Goal: Information Seeking & Learning: Learn about a topic

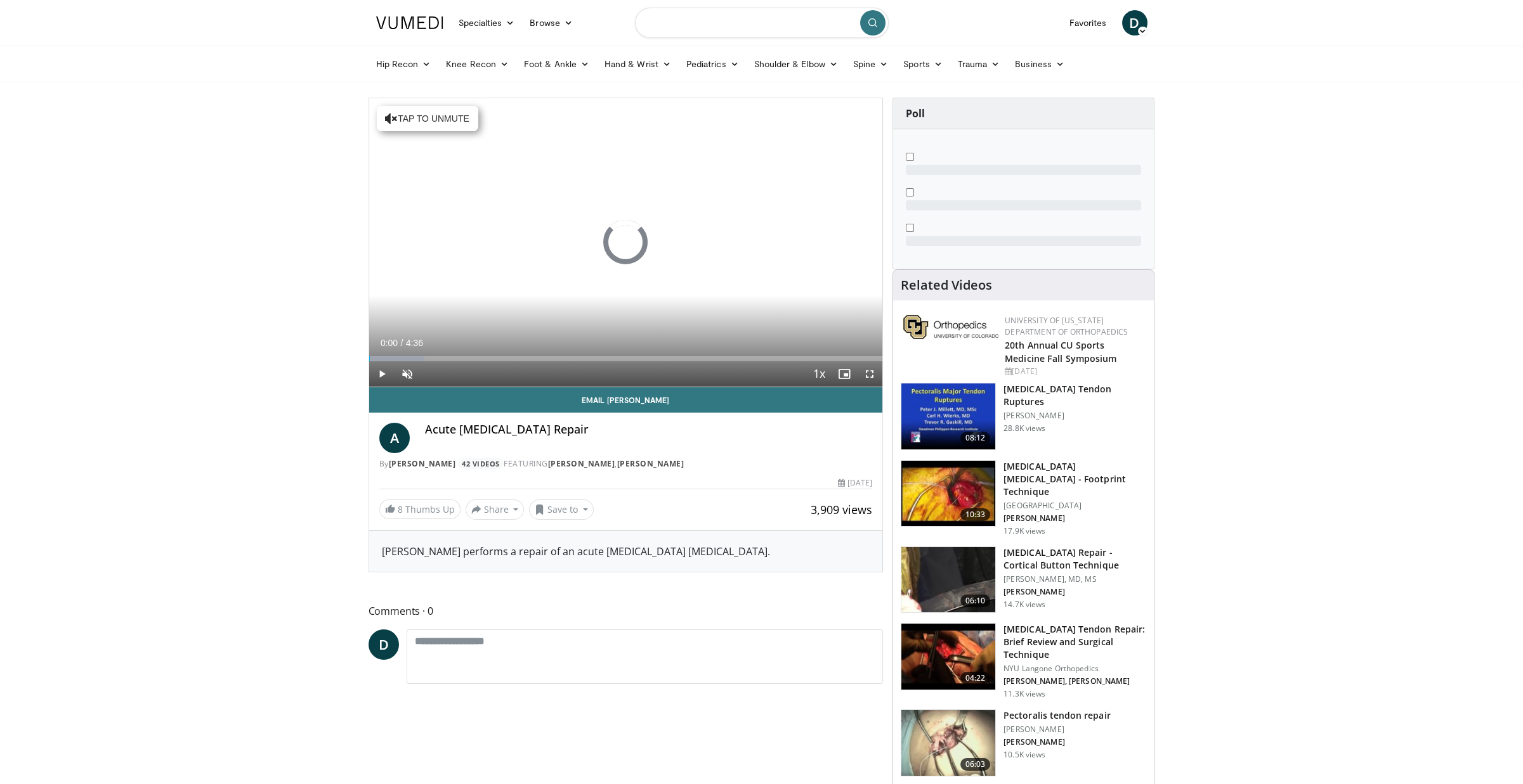
click at [742, 30] on input "Search topics, interventions" at bounding box center [761, 22] width 253 height 30
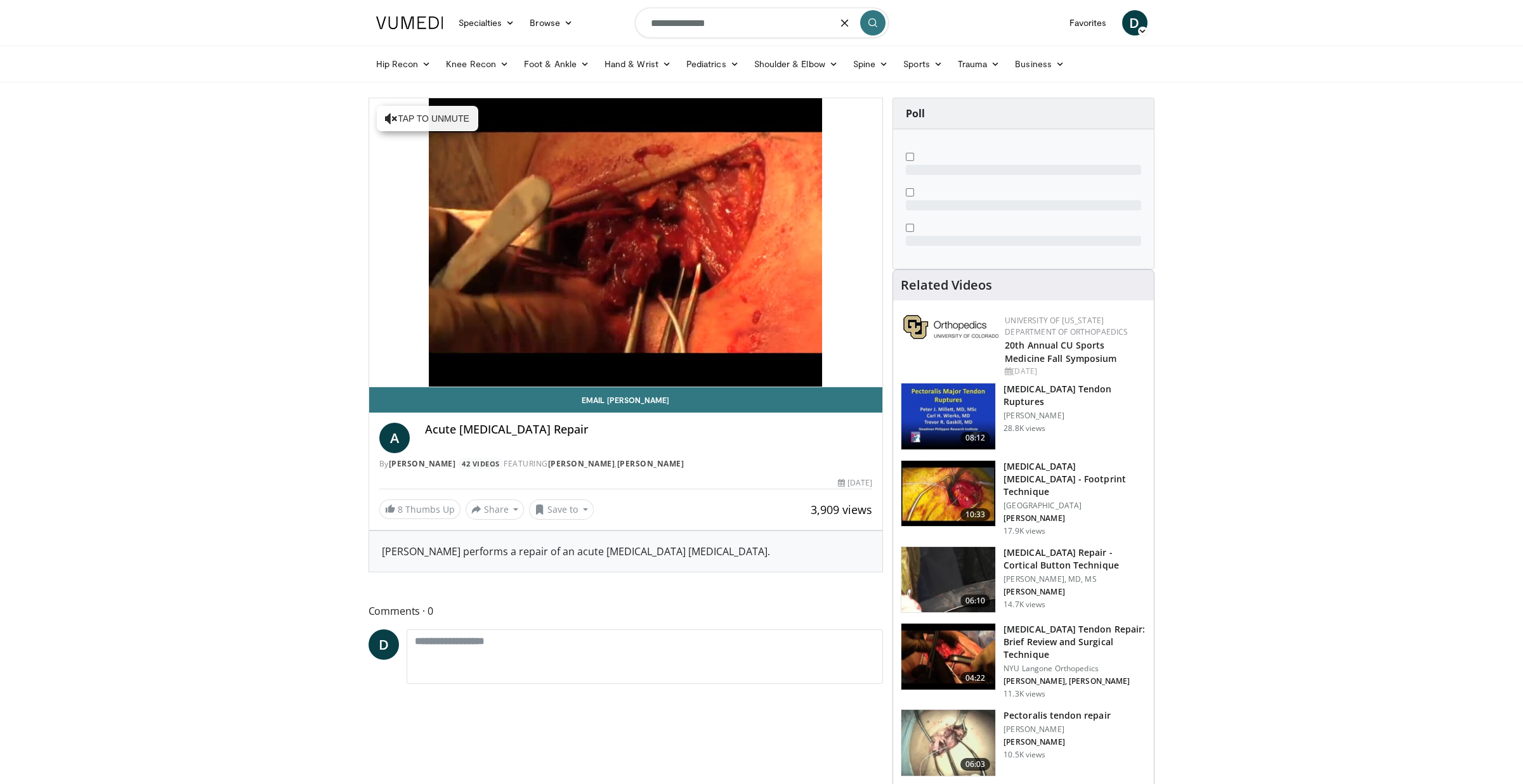
type input "**********"
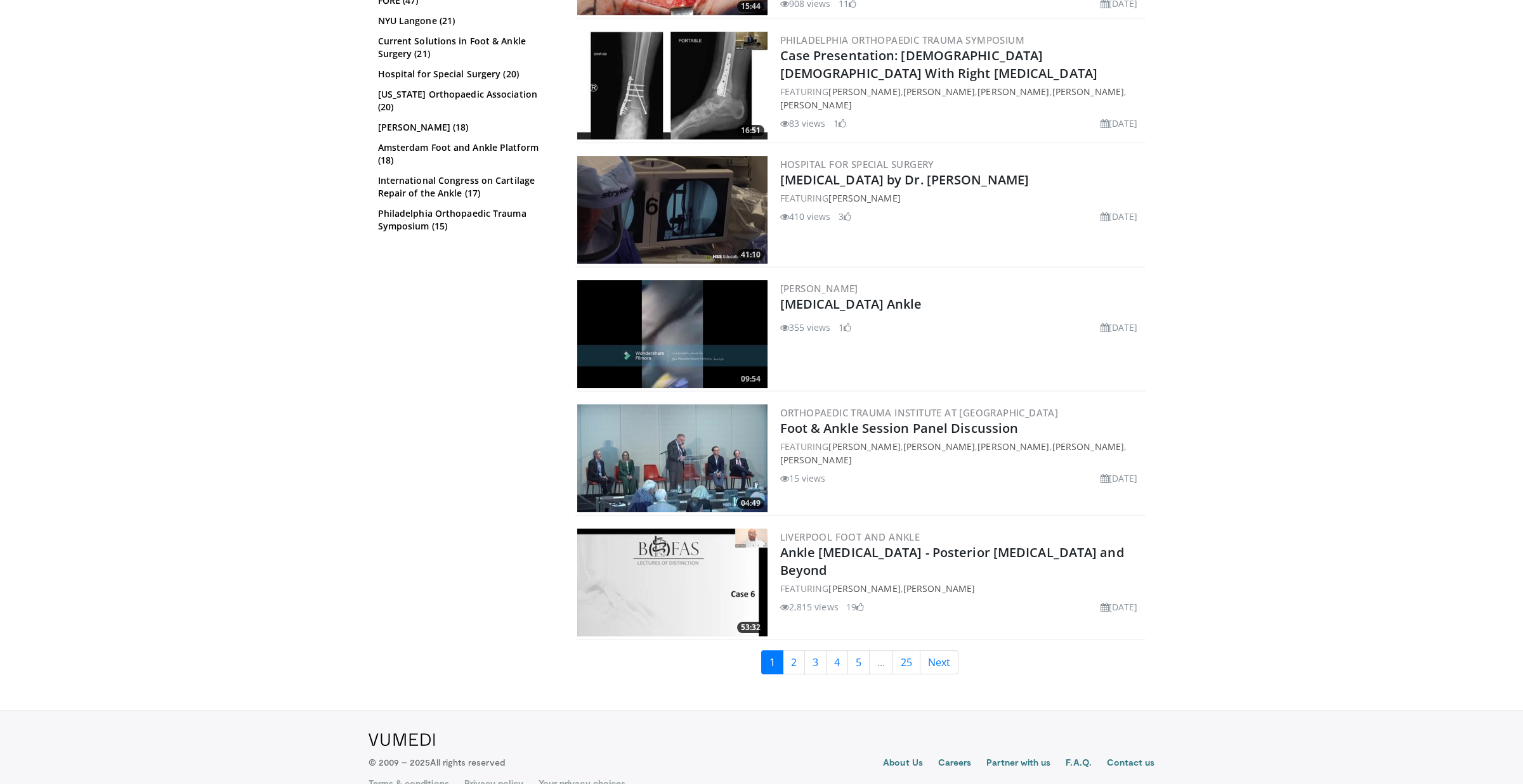
scroll to position [385, 0]
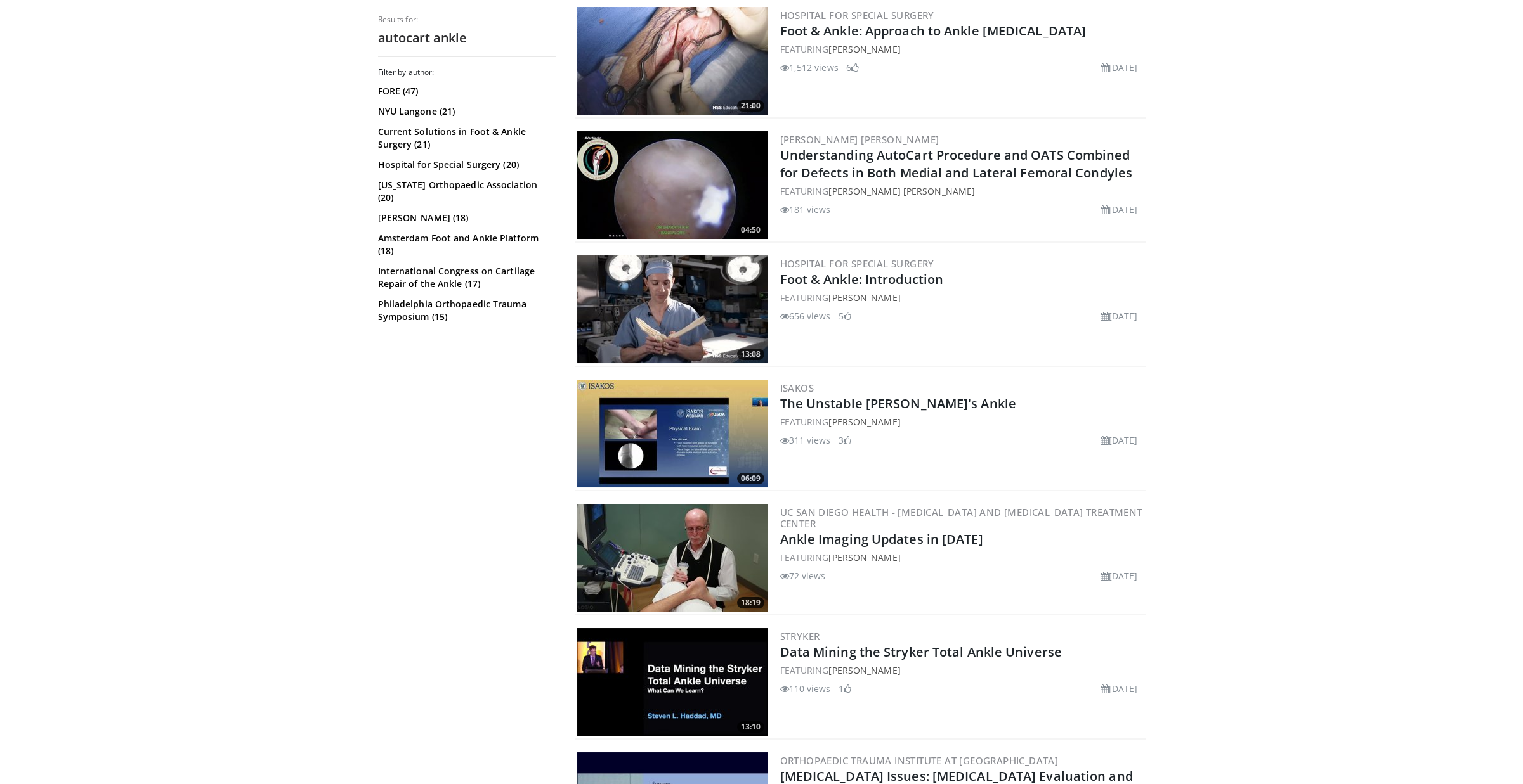
drag, startPoint x: 485, startPoint y: 549, endPoint x: 434, endPoint y: 166, distance: 386.4
